Goal: Information Seeking & Learning: Learn about a topic

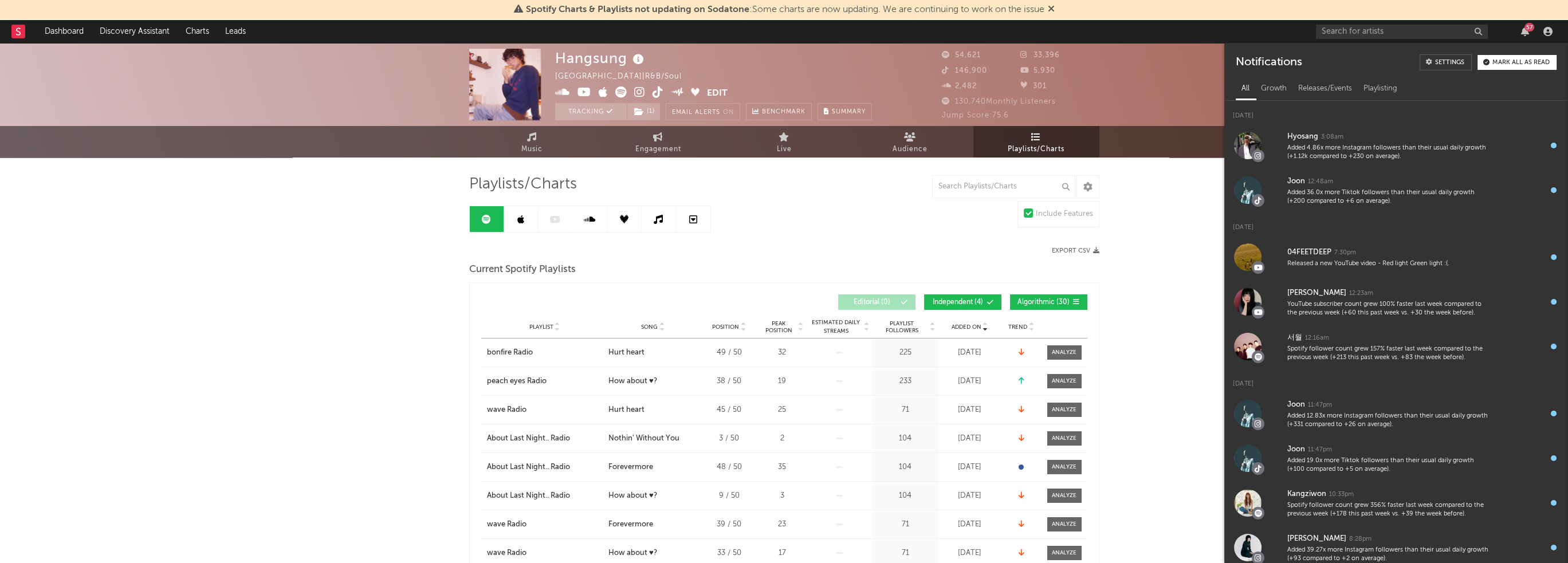
click at [1531, 34] on div "57" at bounding box center [1524, 32] width 17 height 9
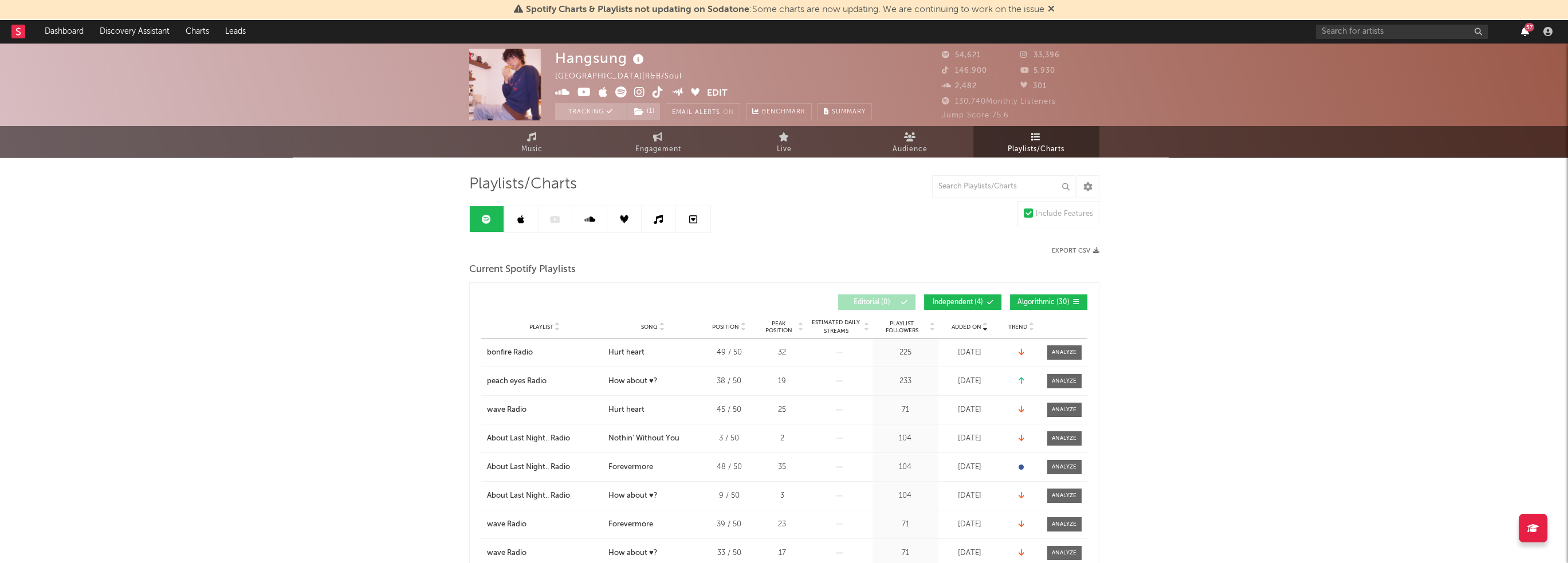
click at [1524, 31] on icon "button" at bounding box center [1524, 32] width 8 height 9
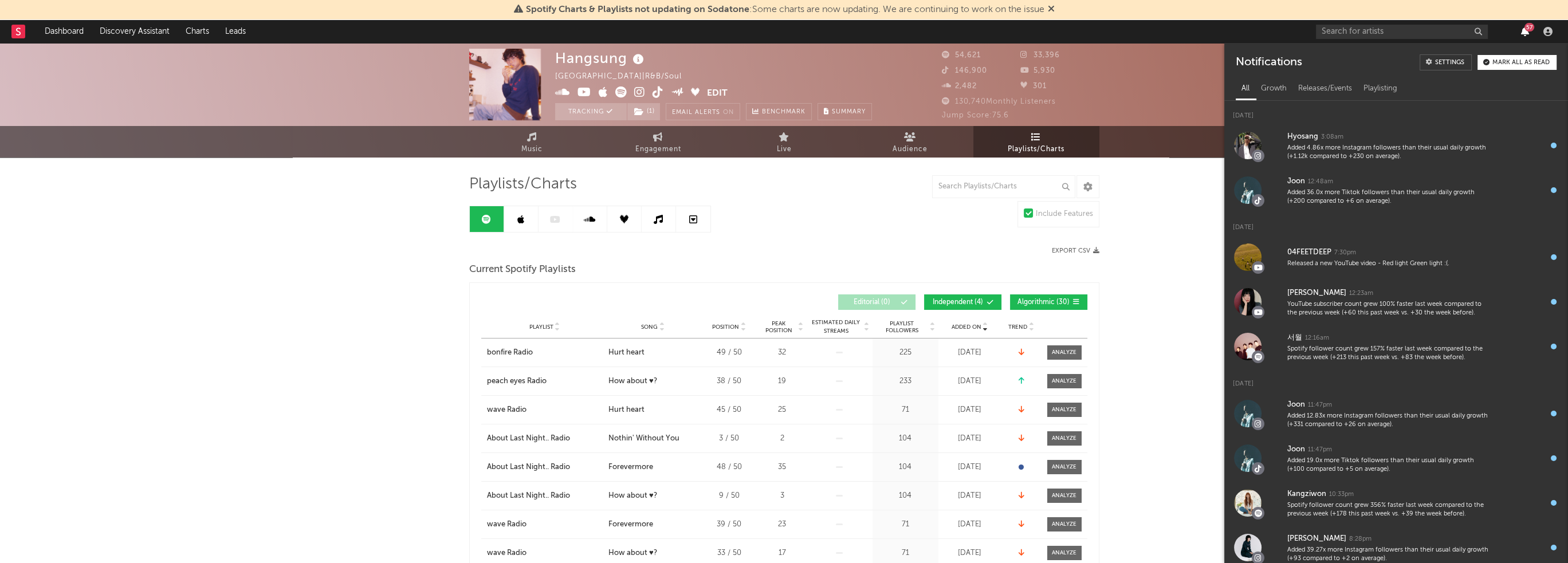
click at [1524, 31] on icon "button" at bounding box center [1524, 32] width 8 height 9
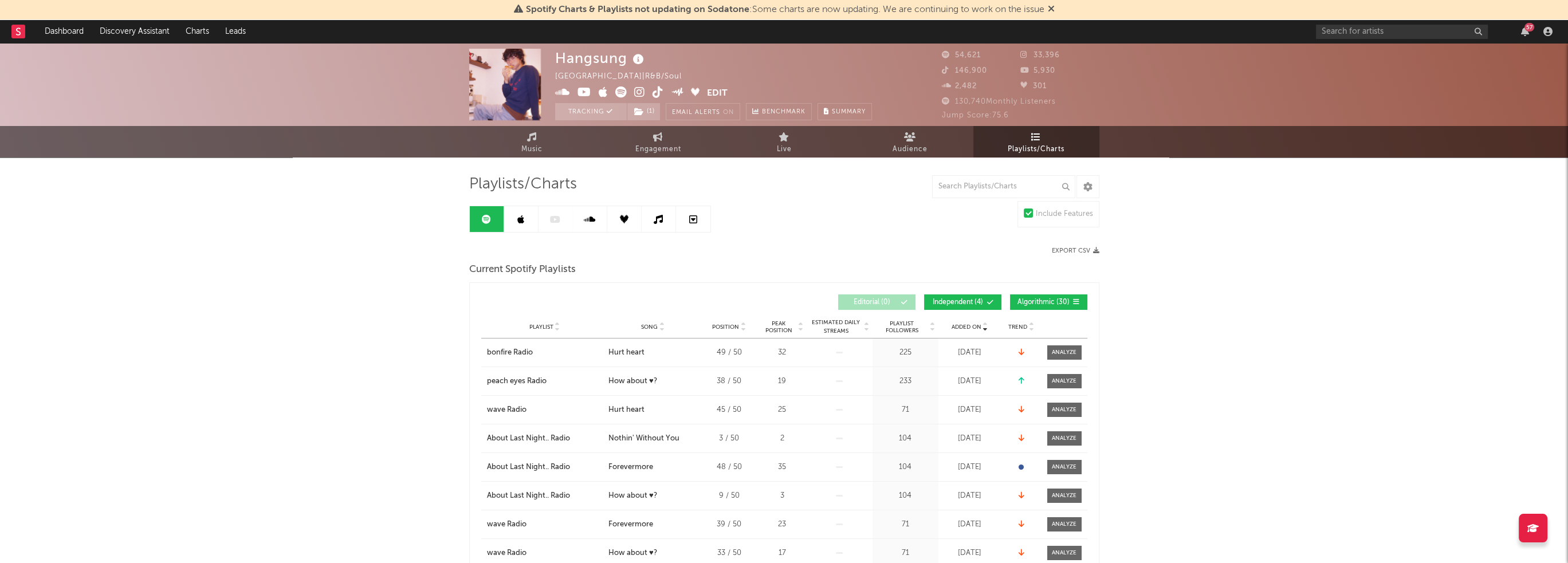
click at [1524, 29] on div "57" at bounding box center [1529, 27] width 9 height 8
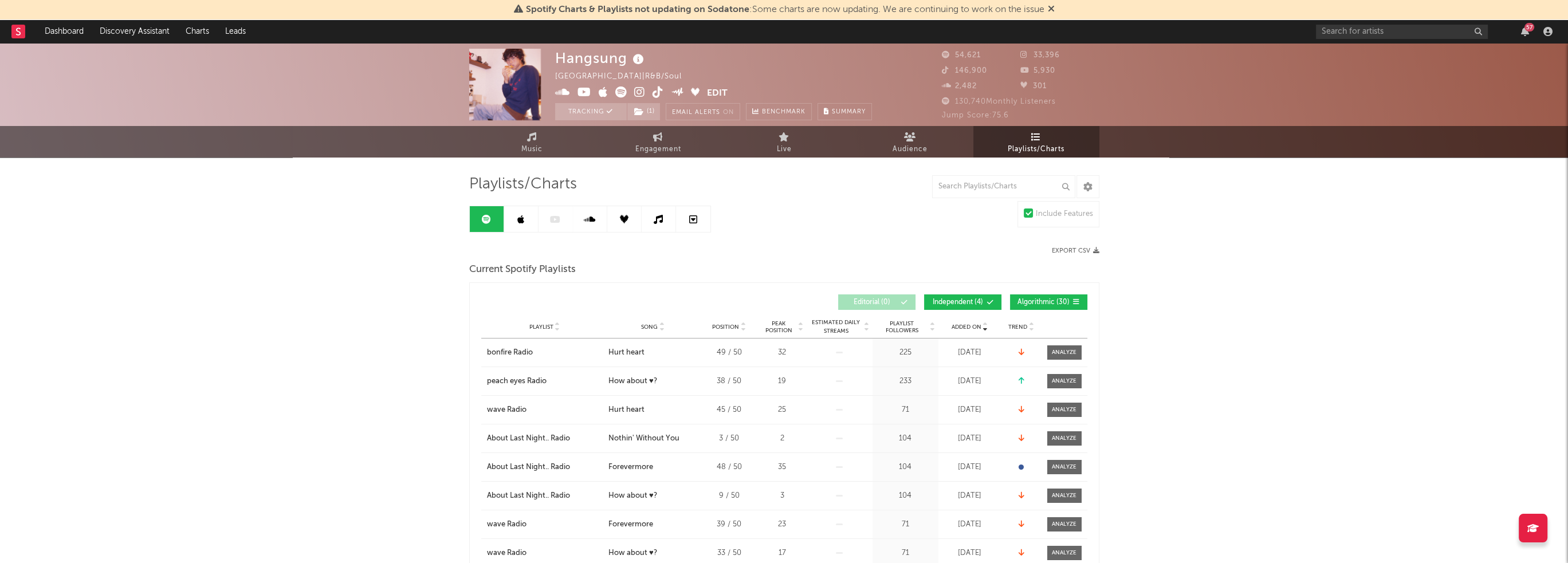
click at [526, 130] on link "Music" at bounding box center [531, 142] width 126 height 32
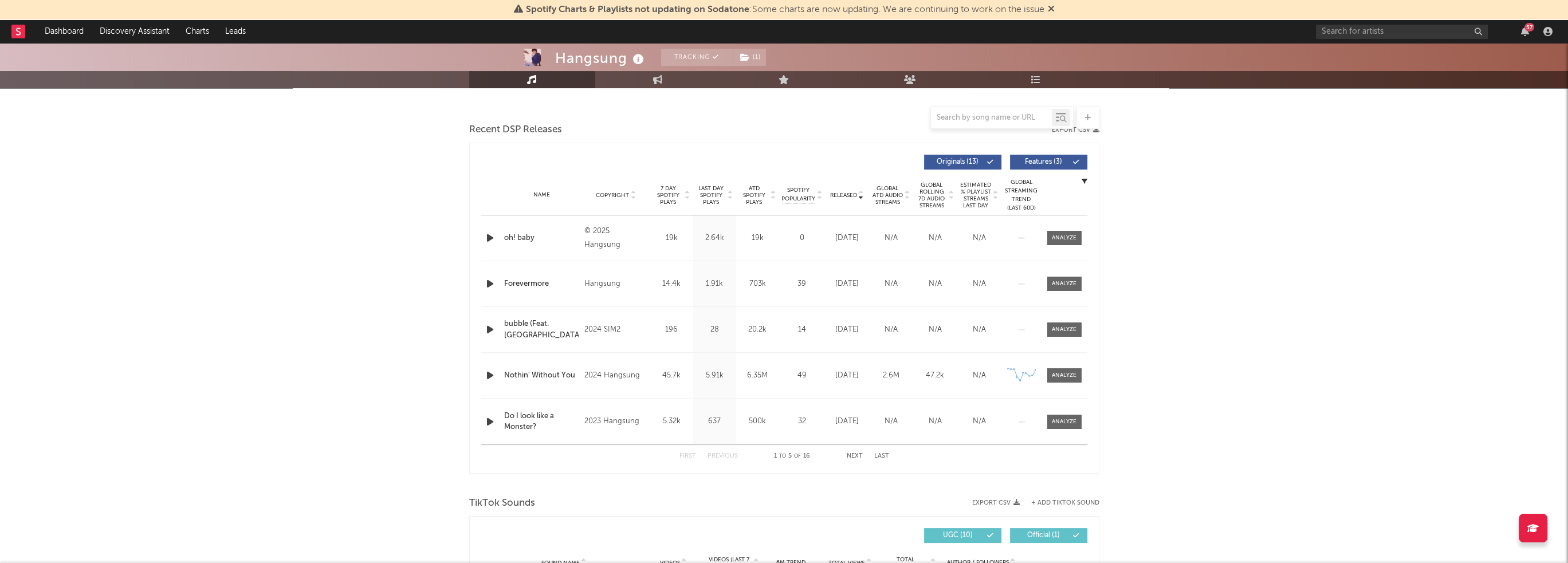
select select "6m"
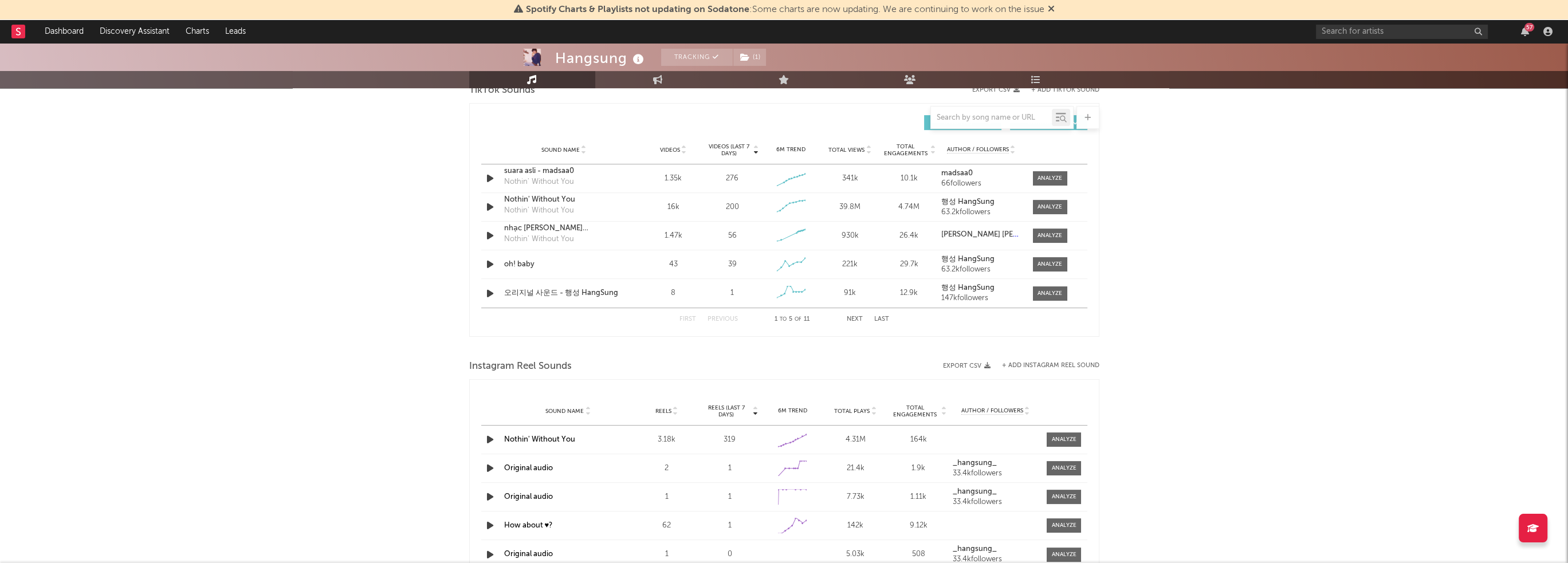
scroll to position [777, 0]
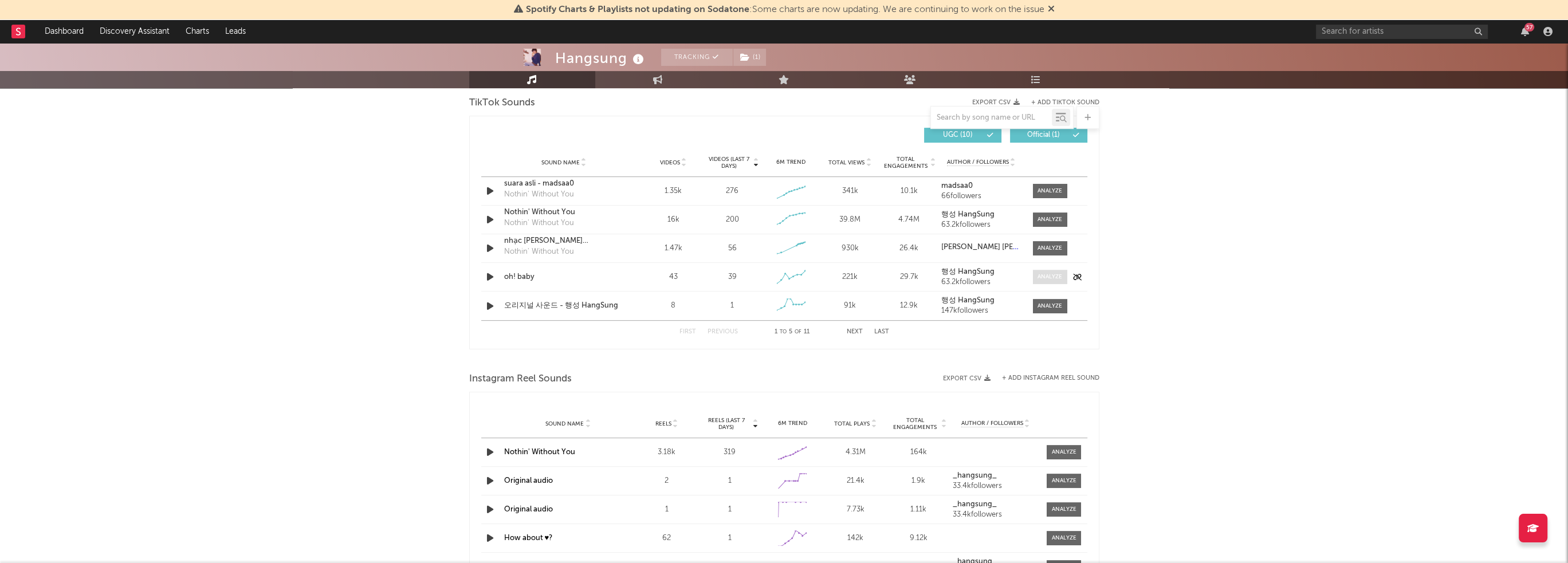
click at [1049, 274] on div at bounding box center [1049, 277] width 24 height 8
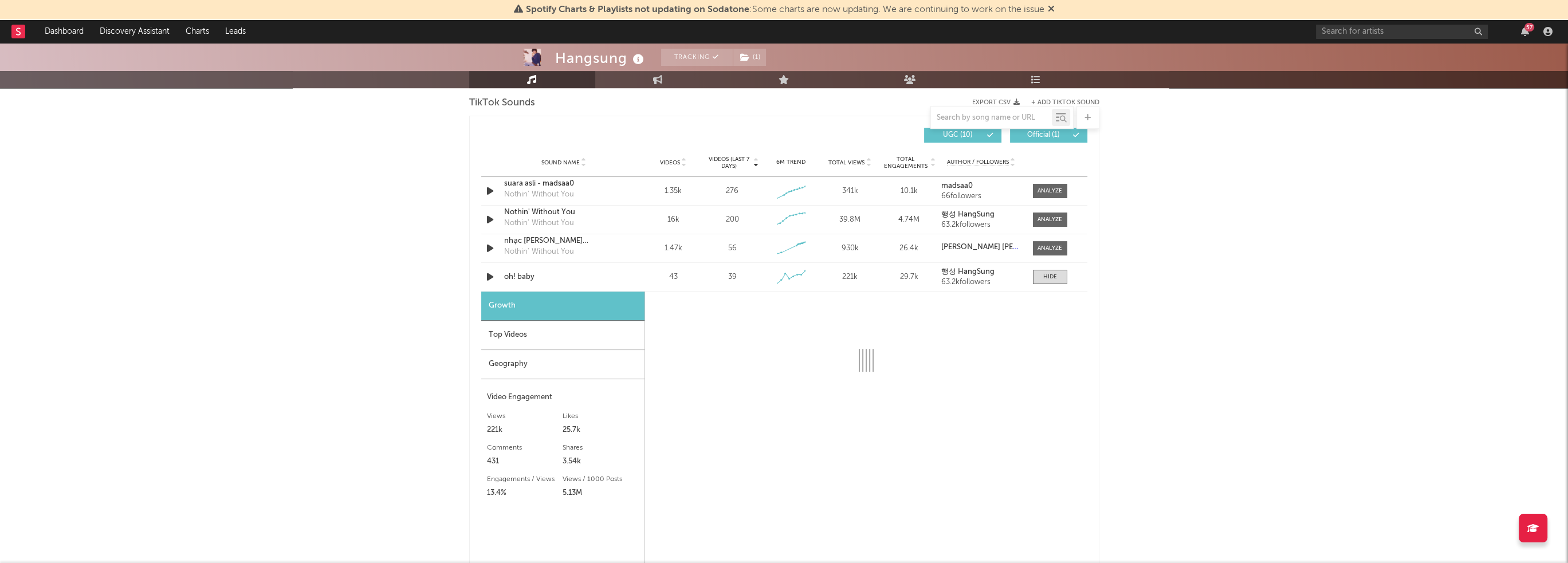
select select "1w"
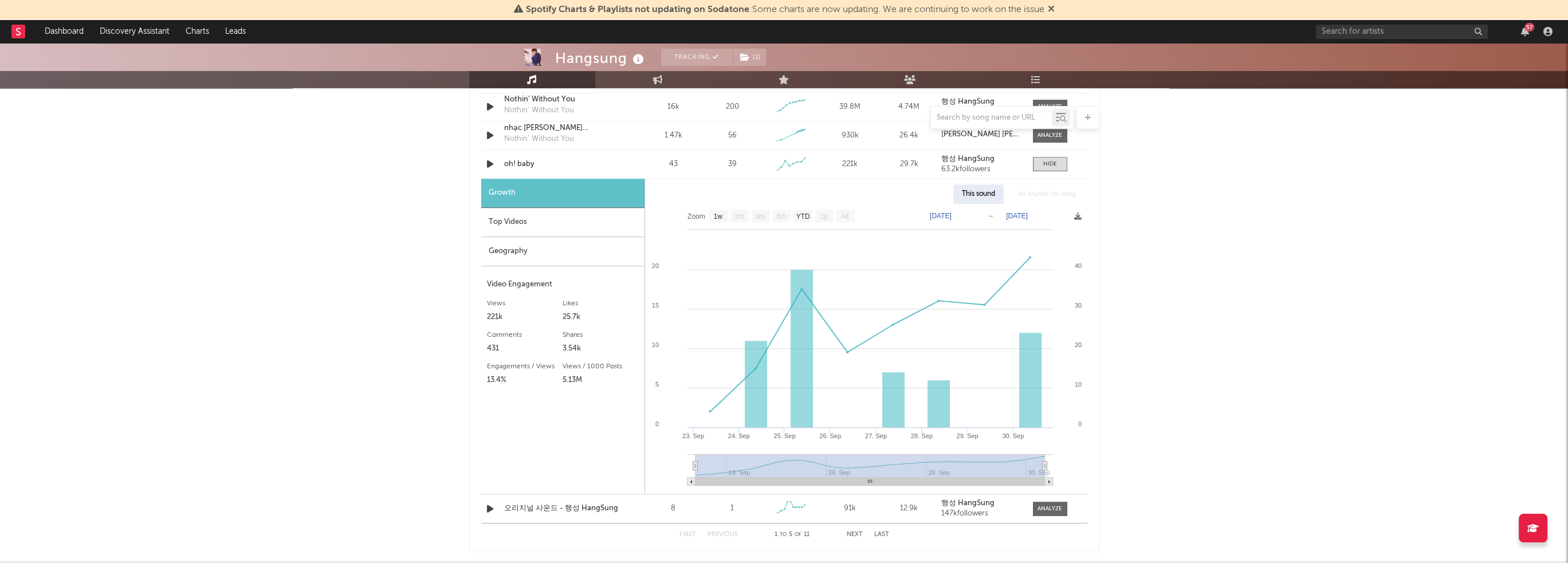
scroll to position [892, 0]
click at [530, 223] on div "Top Videos" at bounding box center [562, 220] width 163 height 29
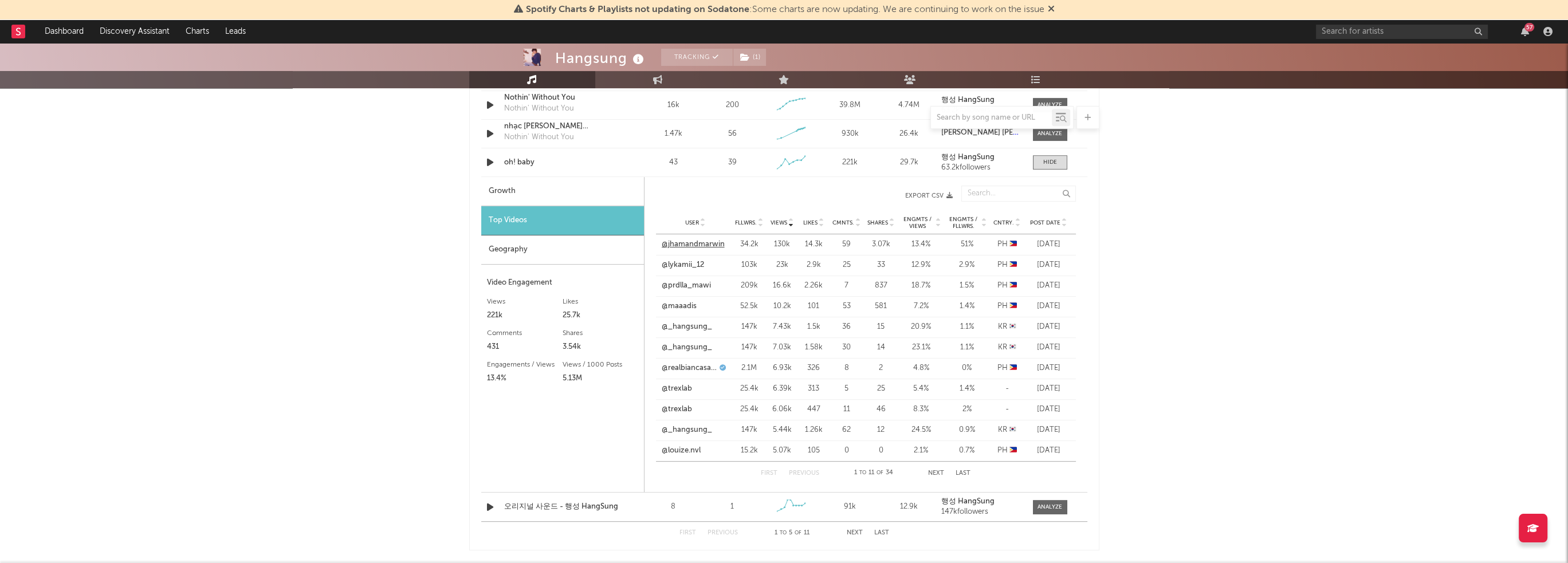
click at [715, 242] on link "@jhamandmarwin" at bounding box center [693, 244] width 63 height 11
click at [681, 267] on link "@lykamii_12" at bounding box center [682, 265] width 42 height 11
click at [702, 288] on link "@prdlla_mawi" at bounding box center [686, 286] width 49 height 11
drag, startPoint x: 770, startPoint y: 286, endPoint x: 1070, endPoint y: 285, distance: 300.0
click at [1070, 285] on div "User @prdlla_mawi Fllwrs. 209k Views 16.6k Likes 2.26k Cmnts. 7 Shares 837 Engm…" at bounding box center [866, 286] width 420 height 21
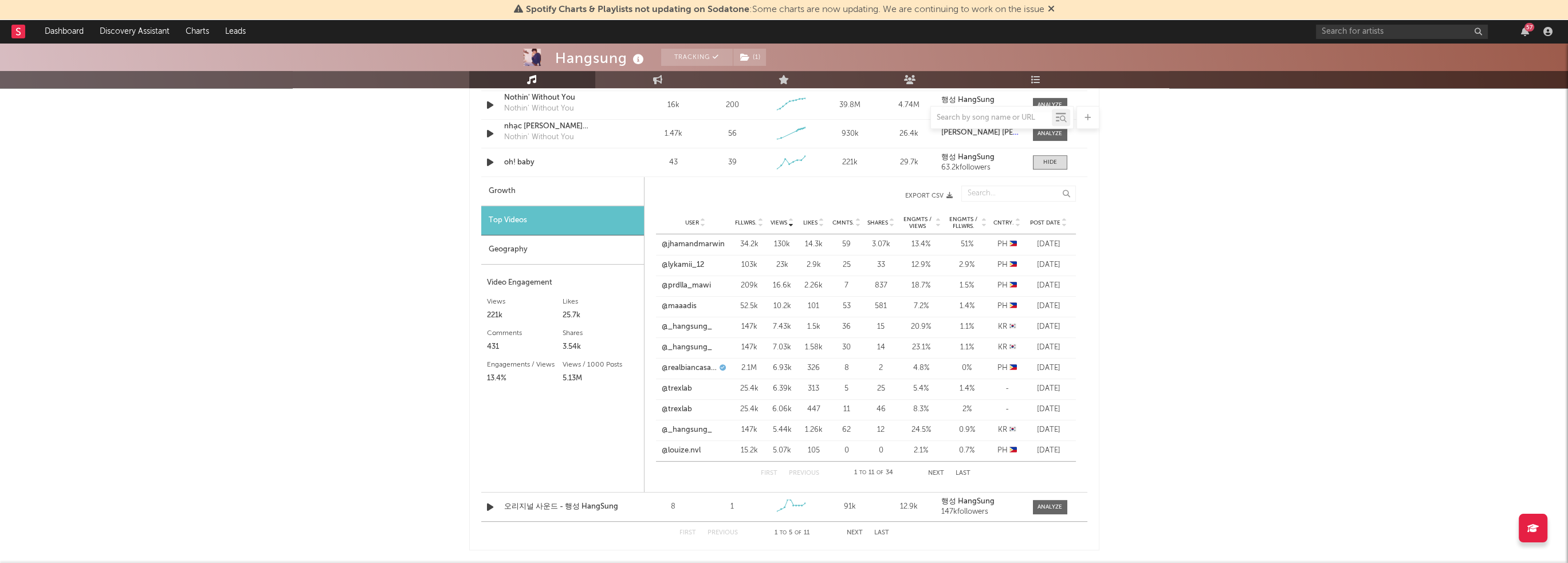
click at [1070, 285] on div "[DATE]" at bounding box center [1048, 286] width 43 height 11
drag, startPoint x: 1068, startPoint y: 346, endPoint x: 673, endPoint y: 348, distance: 395.0
click at [673, 348] on div "User @_hangsung_ Fllwrs. 147k Views 7.03k Likes 1.58k Cmnts. 30 Shares 14 Engmt…" at bounding box center [866, 348] width 420 height 21
click at [1068, 373] on div "[DATE]" at bounding box center [1048, 368] width 43 height 11
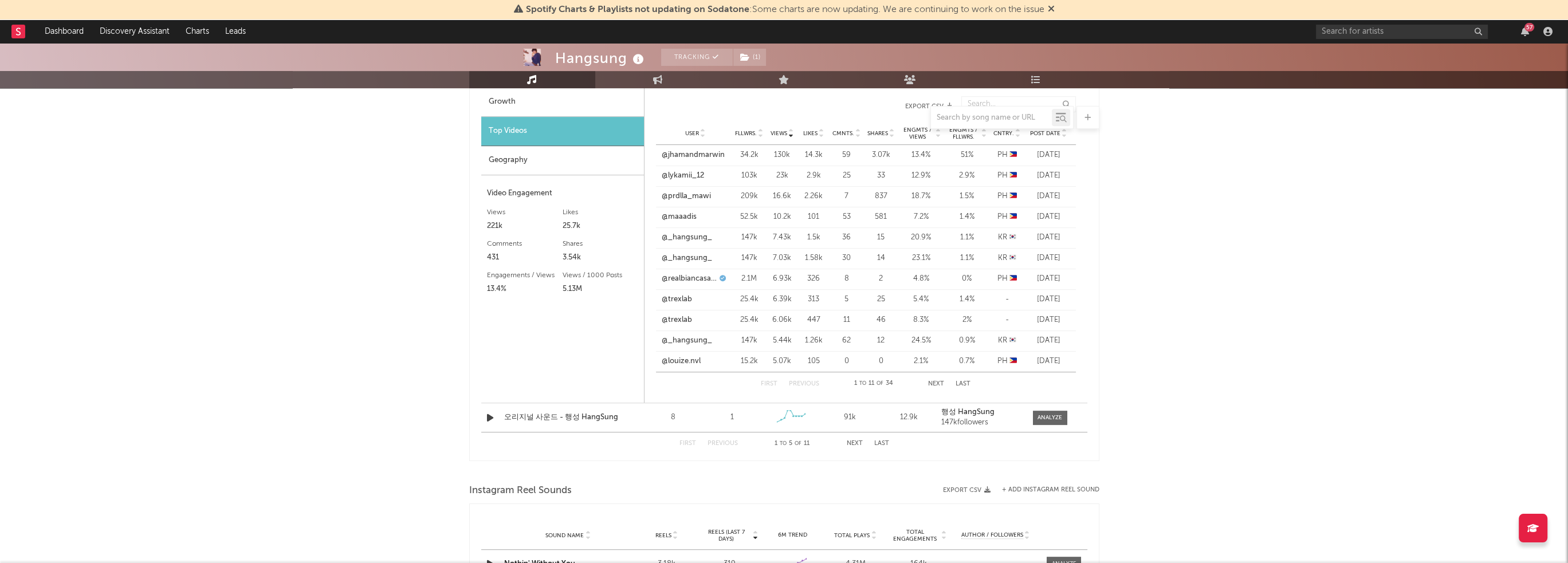
scroll to position [1007, 0]
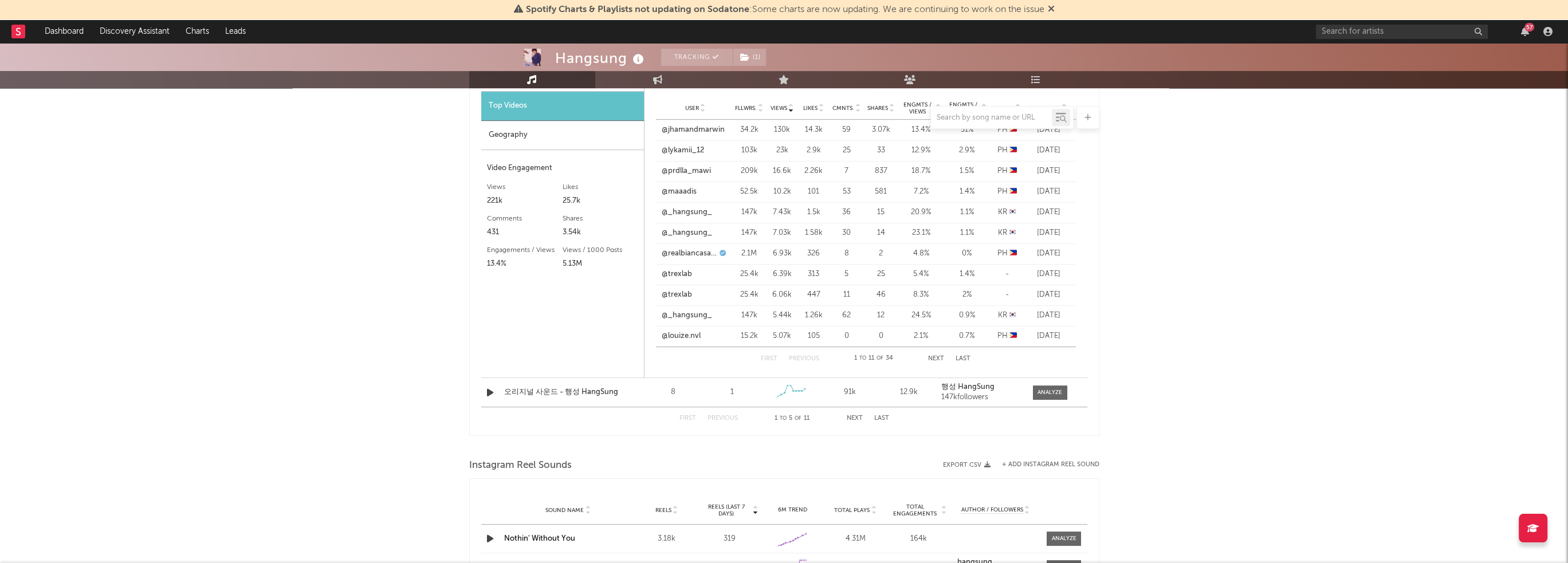
click at [578, 139] on div "Geography" at bounding box center [562, 135] width 163 height 29
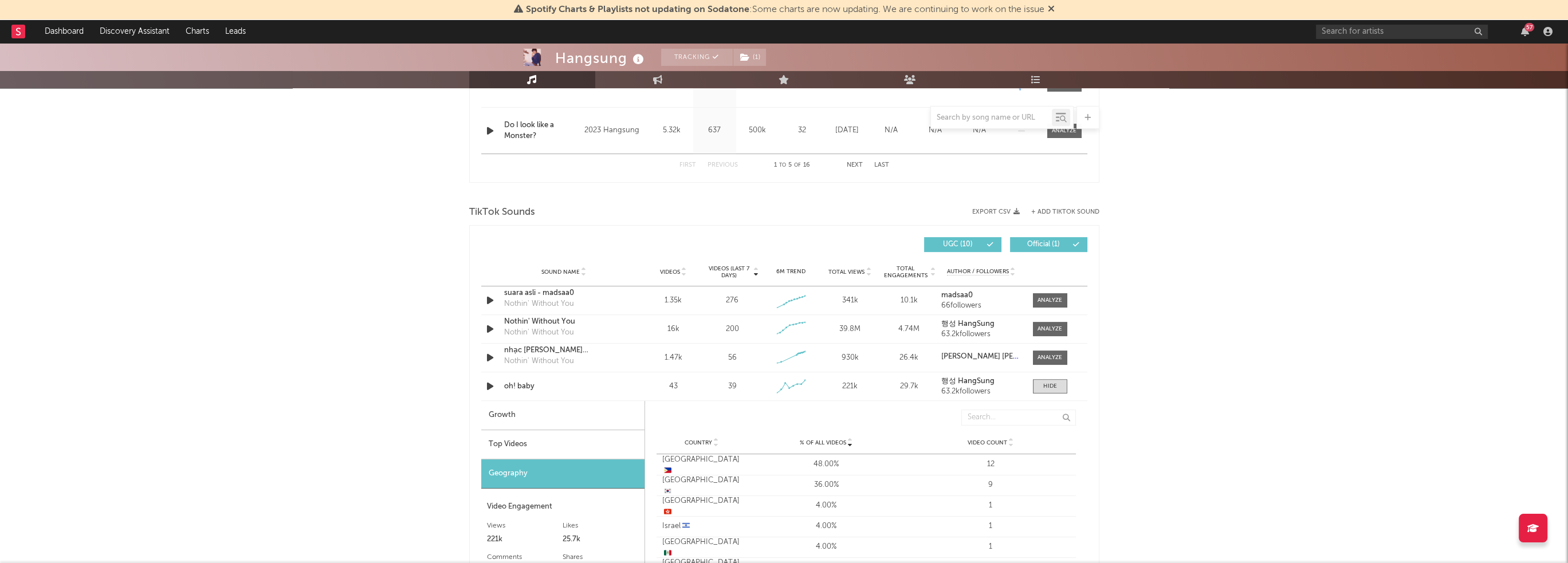
scroll to position [663, 0]
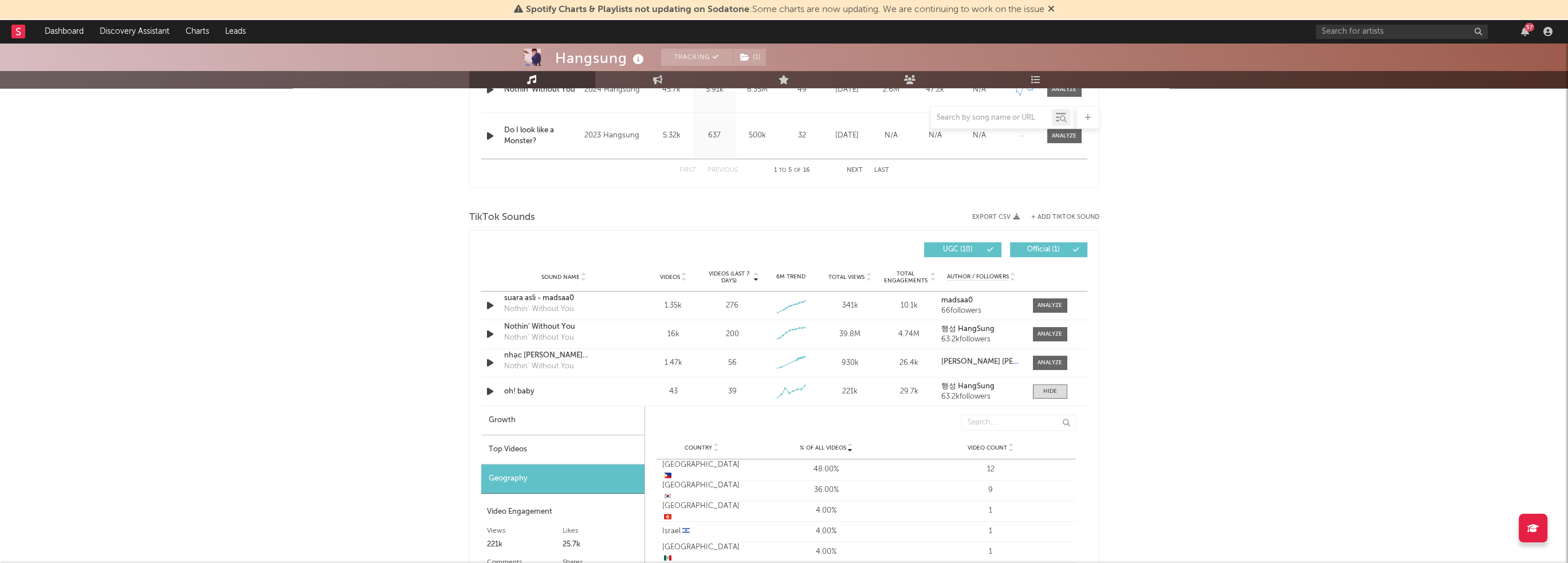
click at [446, 261] on div "Hangsung Tracking ( 1 ) [GEOGRAPHIC_DATA] | R&B/Soul Edit Tracking ( 1 ) Email …" at bounding box center [784, 404] width 1568 height 2047
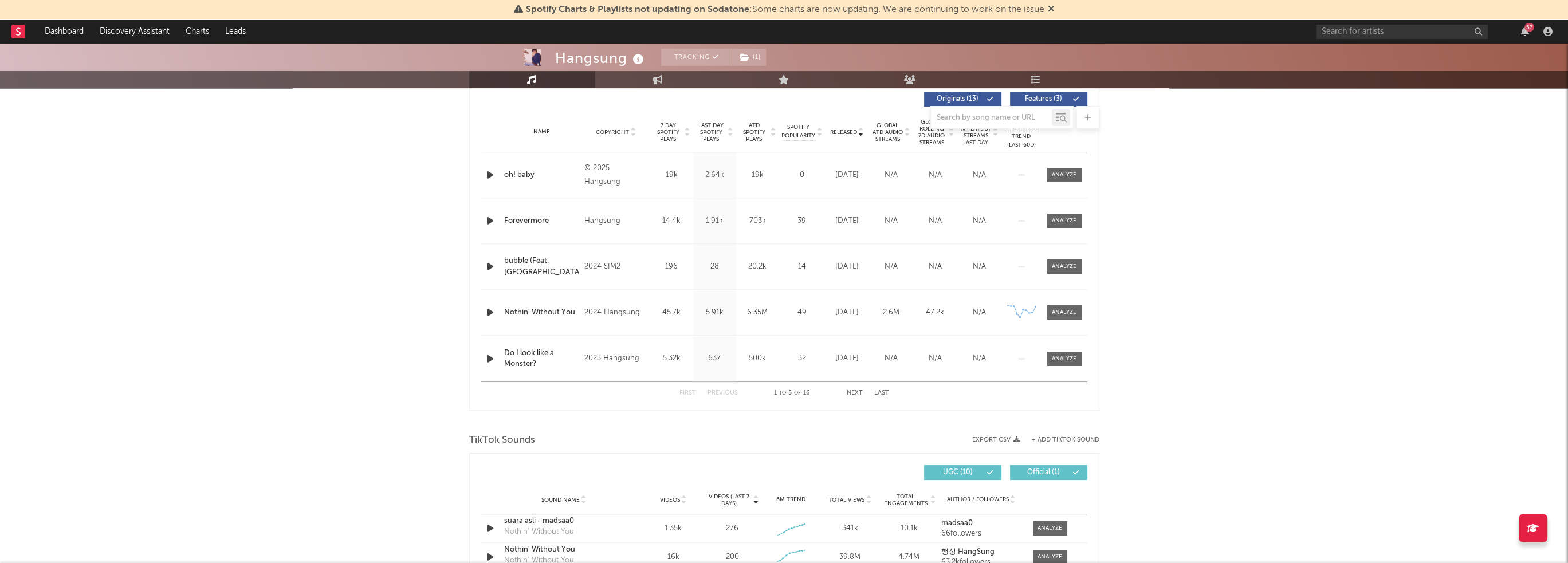
scroll to position [377, 0]
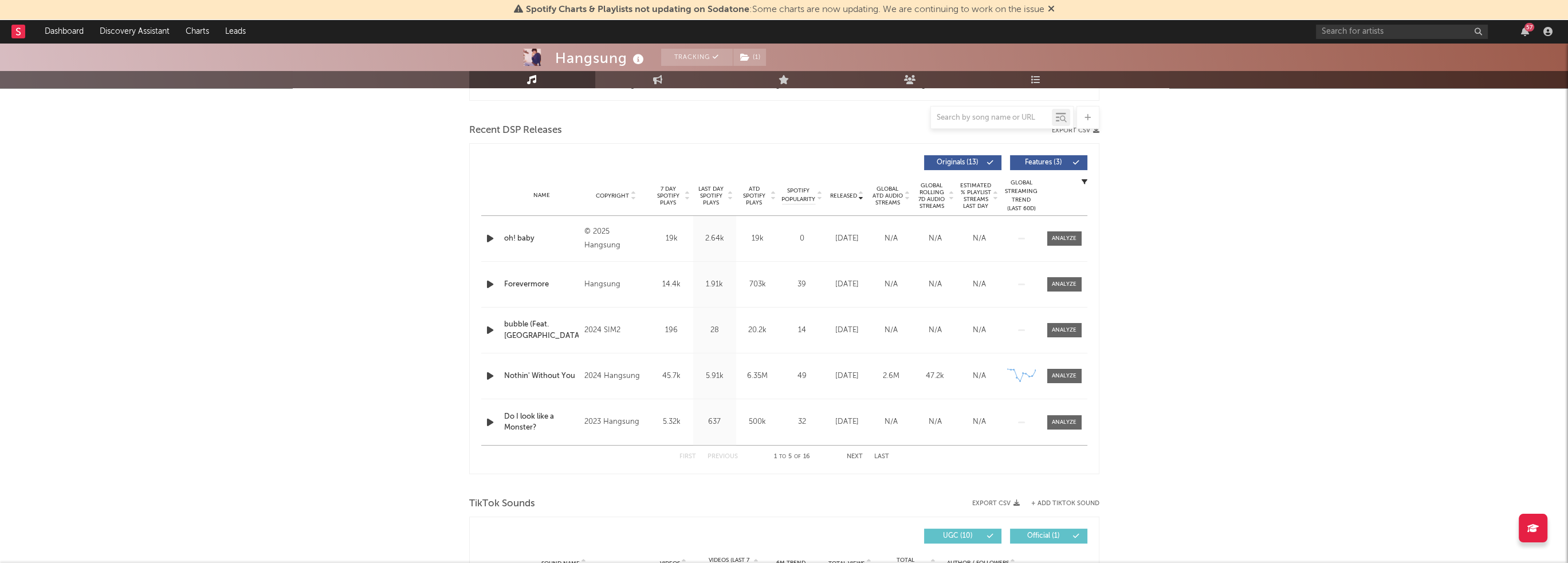
click at [749, 199] on span "ATD Spotify Plays" at bounding box center [754, 196] width 31 height 21
